Goal: Task Accomplishment & Management: Complete application form

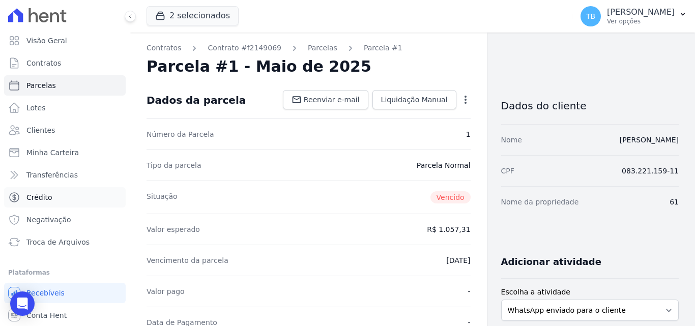
scroll to position [203, 0]
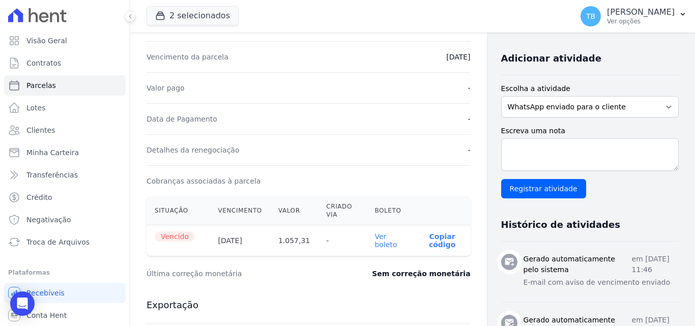
click at [46, 51] on ul "Visão Geral Contratos [GEOGRAPHIC_DATA] Lotes Clientes Minha Carteira Transferê…" at bounding box center [65, 142] width 122 height 222
click at [42, 62] on span "Contratos" at bounding box center [43, 63] width 35 height 10
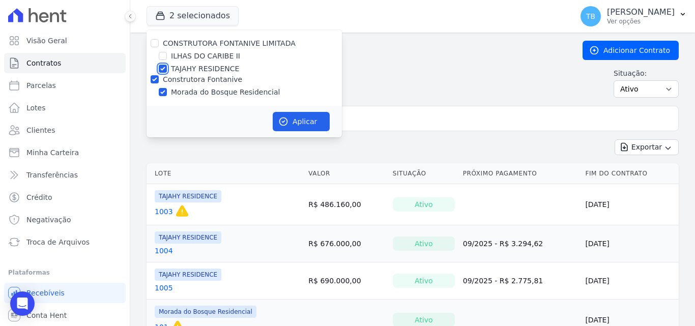
click at [166, 71] on input "TAJAHY RESIDENCE" at bounding box center [163, 69] width 8 height 8
checkbox input "false"
click at [299, 114] on button "Aplicar" at bounding box center [301, 121] width 57 height 19
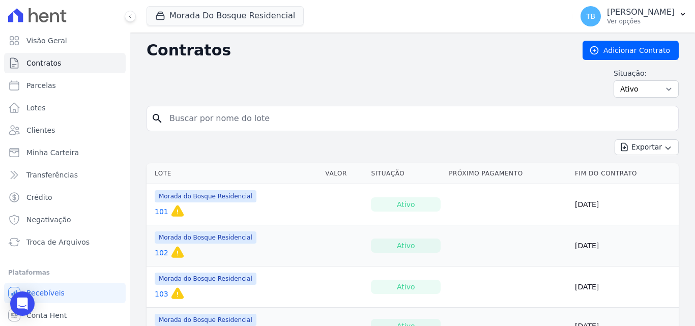
click at [245, 122] on input "search" at bounding box center [418, 118] width 511 height 20
type input "61"
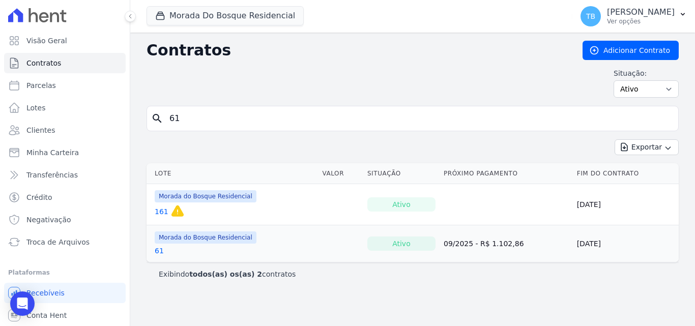
click at [160, 252] on link "61" at bounding box center [159, 251] width 9 height 10
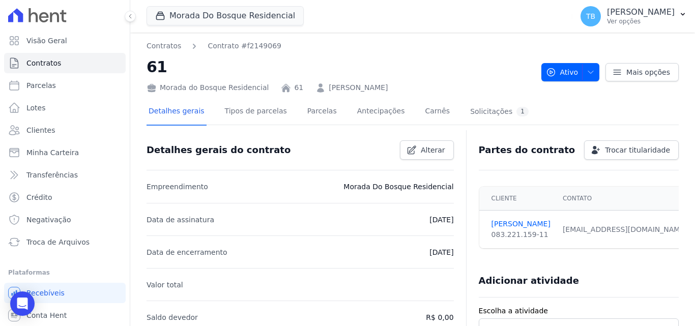
click at [290, 107] on div "Detalhes gerais Tipos de parcelas [GEOGRAPHIC_DATA] Antecipações Carnês Solicit…" at bounding box center [338, 112] width 384 height 27
click at [305, 109] on link "Parcelas" at bounding box center [322, 112] width 34 height 27
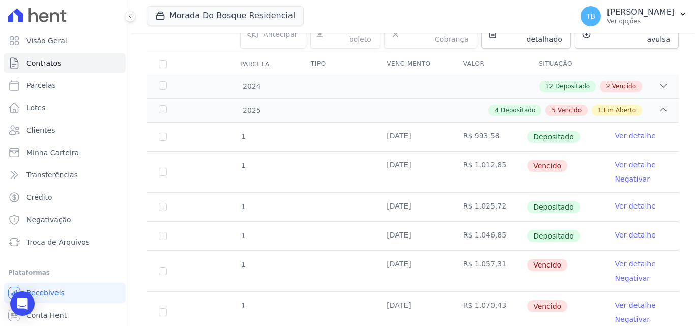
scroll to position [203, 0]
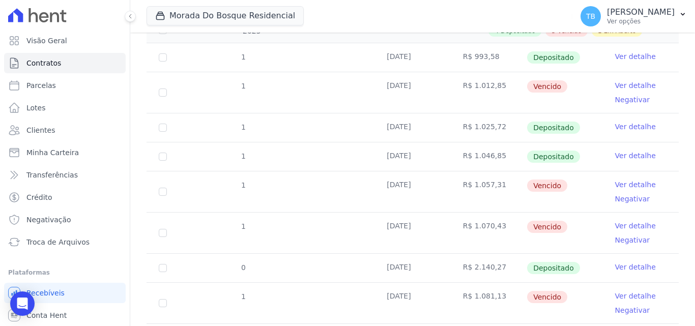
click at [621, 180] on link "Ver detalhe" at bounding box center [635, 185] width 41 height 10
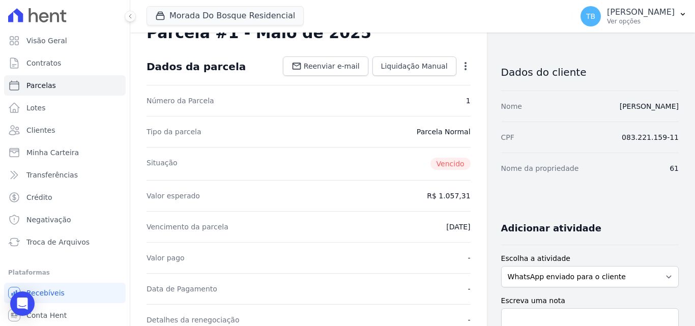
scroll to position [203, 0]
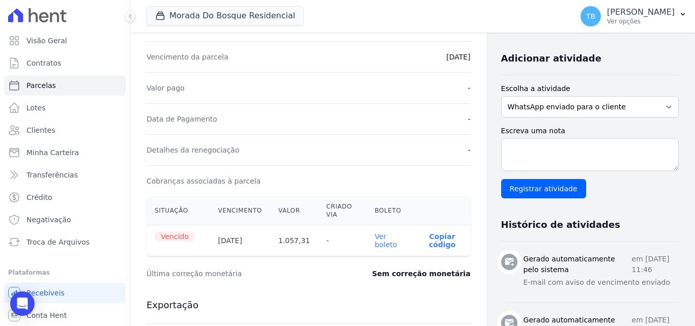
click at [374, 235] on link "Ver boleto" at bounding box center [385, 240] width 22 height 16
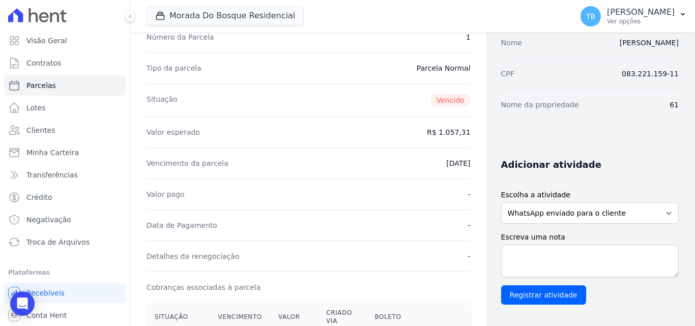
scroll to position [0, 0]
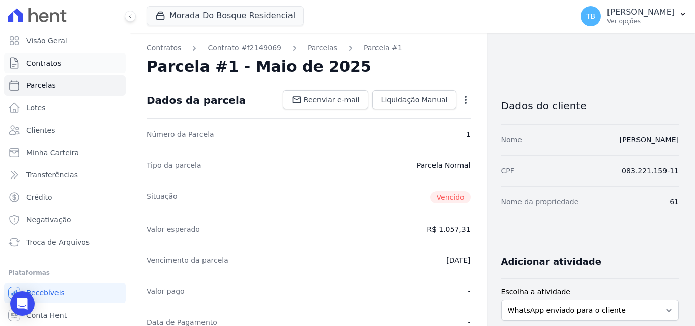
click at [62, 58] on link "Contratos" at bounding box center [65, 63] width 122 height 20
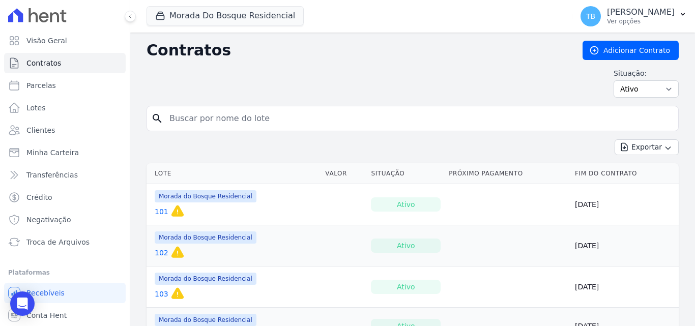
click at [202, 116] on input "search" at bounding box center [418, 118] width 511 height 20
type input "61"
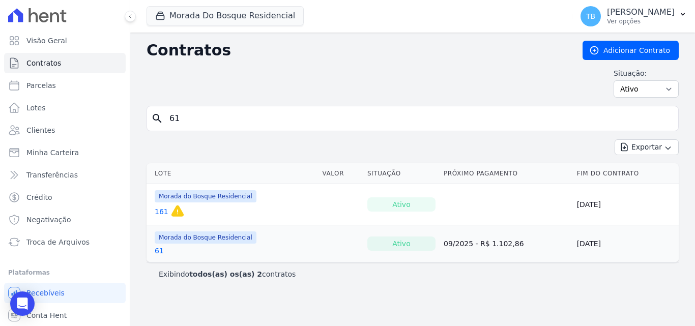
click at [157, 250] on link "61" at bounding box center [159, 251] width 9 height 10
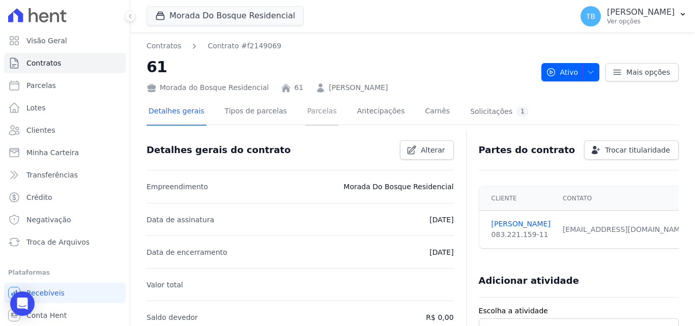
click at [310, 109] on link "Parcelas" at bounding box center [322, 112] width 34 height 27
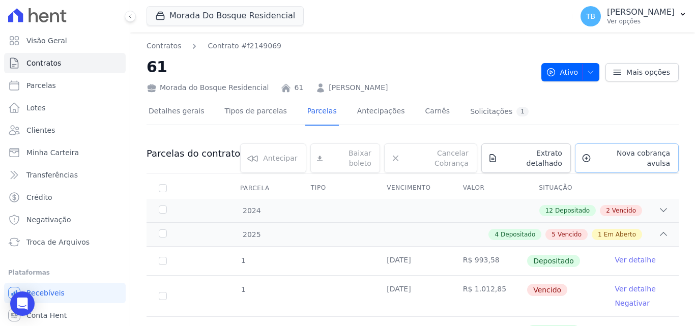
click at [581, 153] on icon at bounding box center [586, 158] width 10 height 10
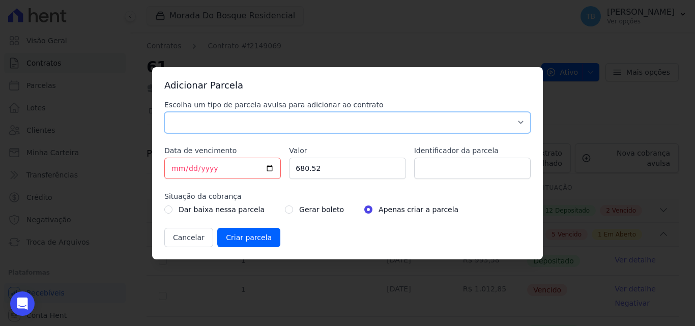
click at [197, 122] on select "Parcela Normal Sinal Caução Intercalada Chaves Pré Chaves Pós Chaves Taxas Quit…" at bounding box center [347, 122] width 366 height 21
select select "others"
click at [164, 112] on select "Parcela Normal Sinal Caução Intercalada Chaves Pré Chaves Pós Chaves Taxas Quit…" at bounding box center [347, 122] width 366 height 21
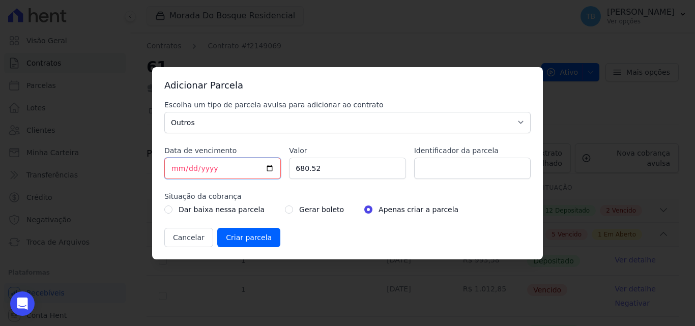
click at [178, 171] on input "[DATE]" at bounding box center [222, 168] width 116 height 21
type input "[DATE]"
click at [329, 171] on input "680.52" at bounding box center [347, 168] width 116 height 21
drag, startPoint x: 325, startPoint y: 169, endPoint x: 281, endPoint y: 168, distance: 43.8
click at [281, 168] on div "Escolha um tipo de parcela avulsa para adicionar ao contrato Parcela Normal Sin…" at bounding box center [347, 174] width 366 height 148
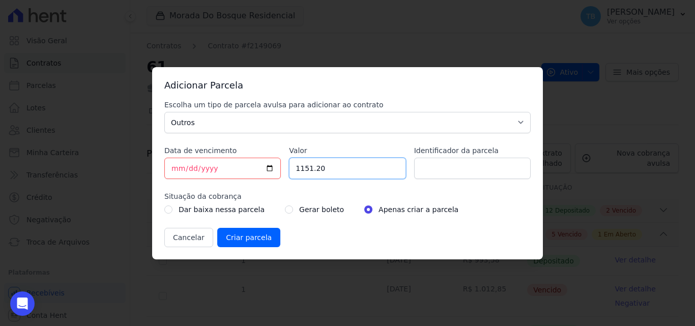
type input "1151.20"
click at [436, 165] on input "Identificador da parcela" at bounding box center [472, 168] width 116 height 21
type input "p"
type input "61039A"
click at [285, 208] on input "radio" at bounding box center [289, 210] width 8 height 8
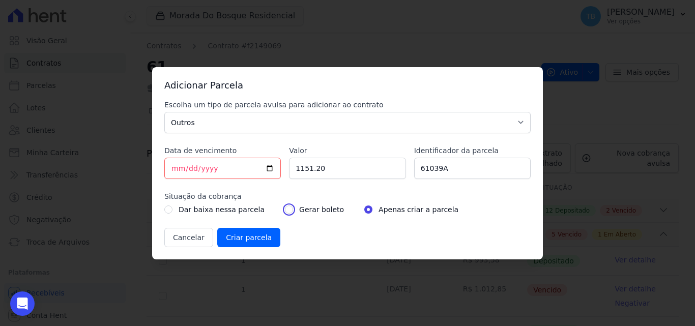
radio input "true"
click at [242, 239] on input "Criar parcela" at bounding box center [248, 237] width 63 height 19
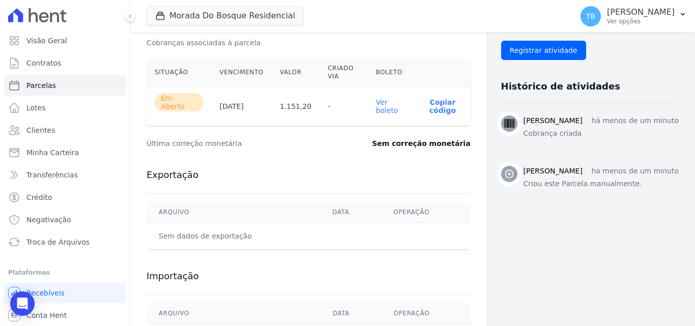
scroll to position [387, 0]
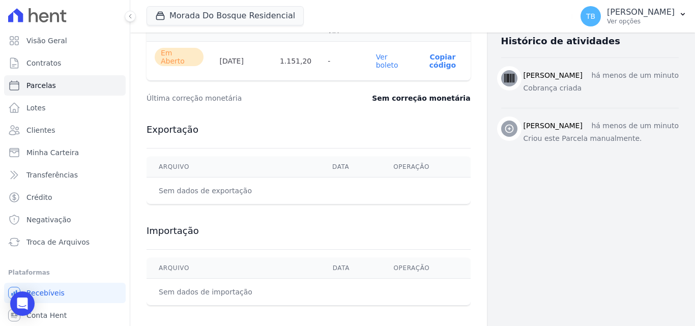
click at [378, 53] on link "Ver boleto" at bounding box center [387, 61] width 22 height 16
